Goal: Task Accomplishment & Management: Use online tool/utility

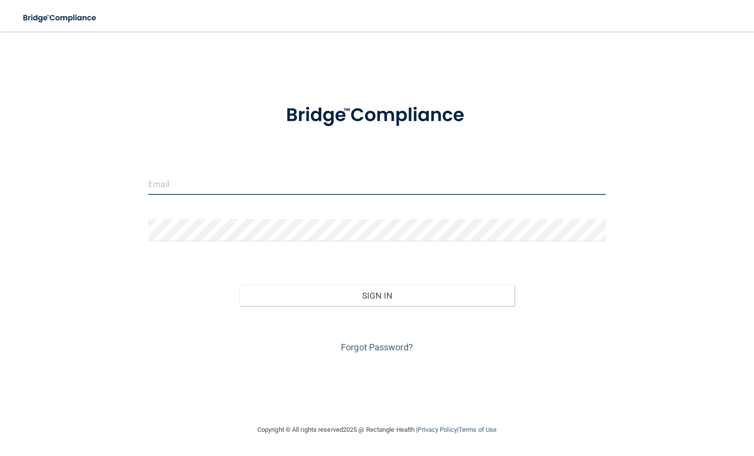
click at [301, 184] on input "email" at bounding box center [376, 184] width 457 height 22
type input "[EMAIL_ADDRESS][DOMAIN_NAME]"
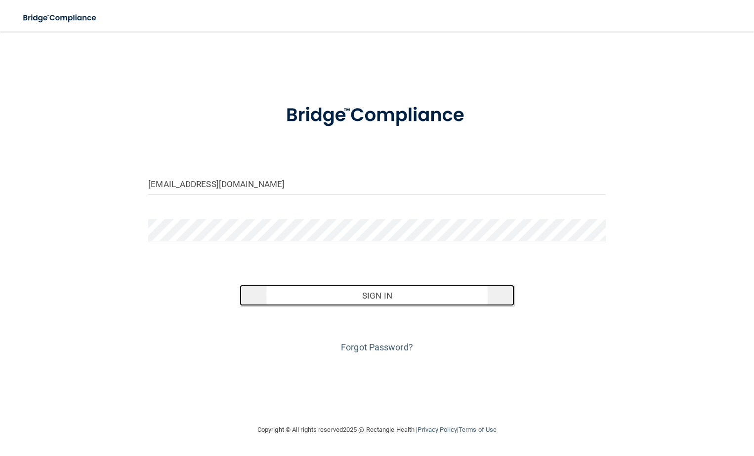
click at [379, 299] on button "Sign In" at bounding box center [377, 296] width 274 height 22
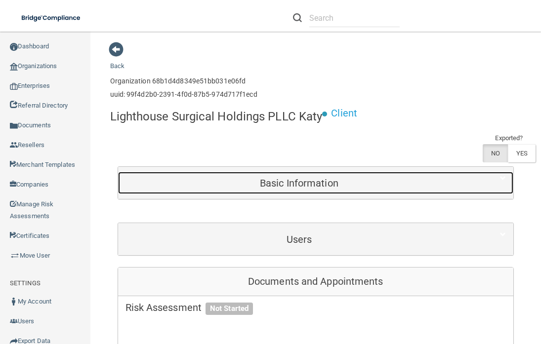
click at [298, 184] on h5 "Basic Information" at bounding box center [299, 183] width 348 height 11
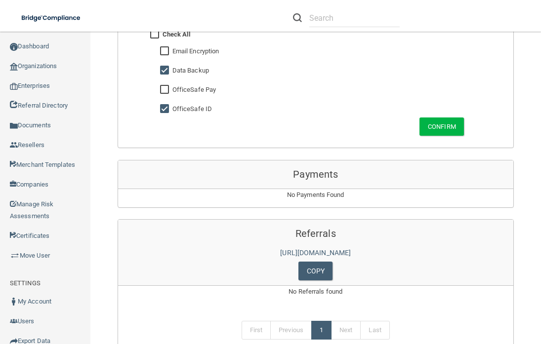
scroll to position [1077, 0]
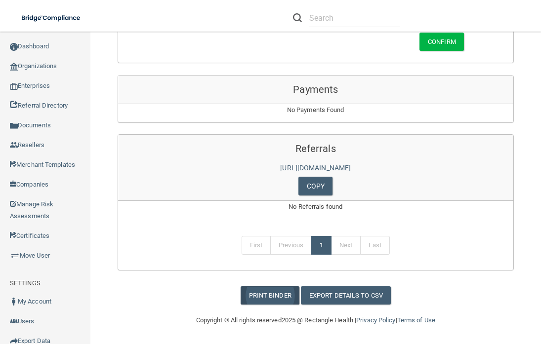
click at [266, 295] on link "Print Binder" at bounding box center [270, 296] width 59 height 18
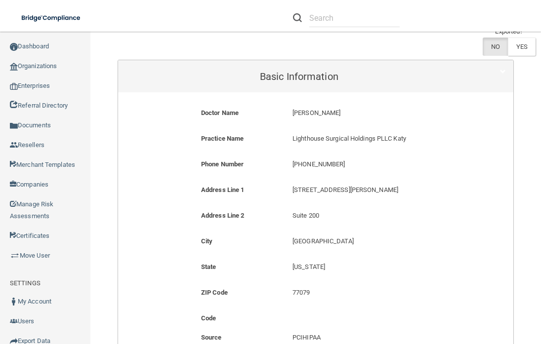
scroll to position [111, 0]
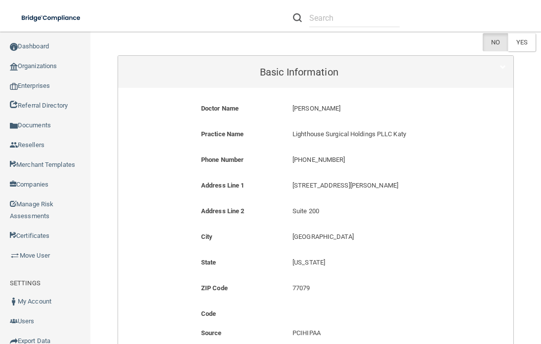
click at [386, 193] on div "[STREET_ADDRESS][PERSON_NAME]" at bounding box center [376, 189] width 183 height 18
click at [401, 148] on div "Practice Name Lighthouse Surgical Holdings PLLC Katy Lighthouse Surgical Holdin…" at bounding box center [315, 141] width 381 height 26
drag, startPoint x: 285, startPoint y: 133, endPoint x: 408, endPoint y: 133, distance: 122.5
click at [408, 133] on div "Lighthouse Surgical Holdings PLLC Katy Lighthouse Surgical Holdings PLLC Katy" at bounding box center [376, 137] width 183 height 18
copy p "Lighthouse Surgical Holdings PLLC Katy"
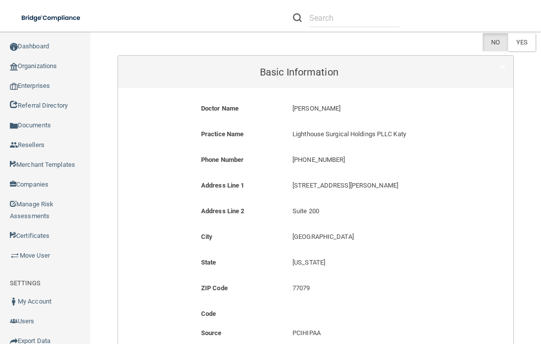
click at [378, 184] on p "[STREET_ADDRESS][PERSON_NAME]" at bounding box center [376, 186] width 168 height 12
click at [292, 183] on p "[STREET_ADDRESS][PERSON_NAME]" at bounding box center [376, 186] width 168 height 12
drag, startPoint x: 289, startPoint y: 185, endPoint x: 350, endPoint y: 186, distance: 60.3
click at [350, 186] on p "[STREET_ADDRESS][PERSON_NAME]" at bounding box center [376, 186] width 168 height 12
copy p "[STREET_ADDRESS][PERSON_NAME]"
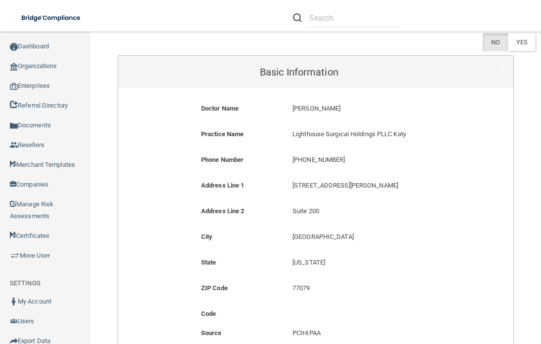
click at [317, 219] on div "Suite 200 Suite 200" at bounding box center [376, 215] width 183 height 18
drag, startPoint x: 290, startPoint y: 211, endPoint x: 316, endPoint y: 213, distance: 25.8
click at [316, 213] on p "Suite 200" at bounding box center [376, 212] width 168 height 12
copy p "Suite 200"
drag, startPoint x: 289, startPoint y: 290, endPoint x: 313, endPoint y: 289, distance: 23.2
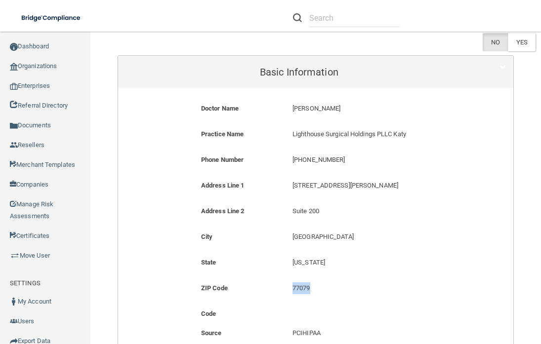
click at [313, 289] on p "77079" at bounding box center [376, 289] width 168 height 12
copy p "77079"
drag, startPoint x: 292, startPoint y: 161, endPoint x: 364, endPoint y: 162, distance: 71.6
click at [364, 162] on p "[PHONE_NUMBER]" at bounding box center [376, 160] width 168 height 12
copy p "346) 867-3139"
